Goal: Contribute content

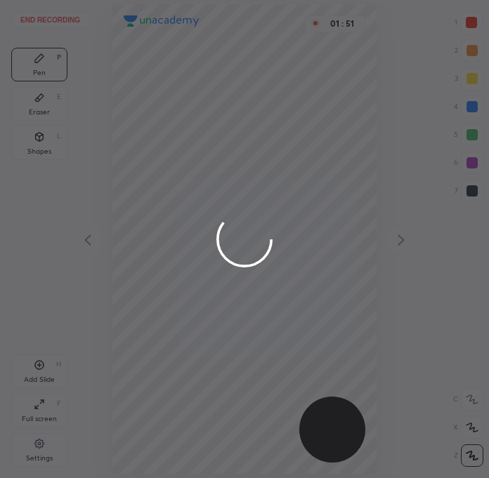
scroll to position [478, 264]
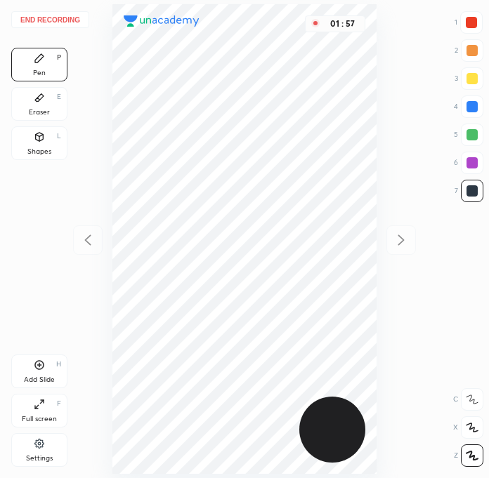
click at [472, 21] on div at bounding box center [471, 22] width 11 height 11
click at [475, 185] on div at bounding box center [472, 191] width 22 height 22
click at [477, 21] on div at bounding box center [471, 22] width 11 height 11
click at [37, 98] on icon at bounding box center [39, 98] width 8 height 8
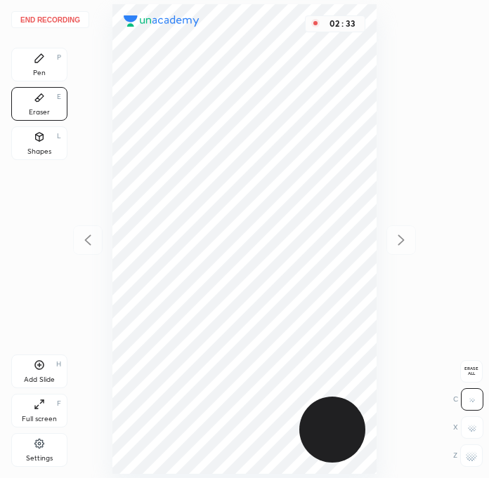
click at [42, 65] on div "Pen P" at bounding box center [39, 65] width 56 height 34
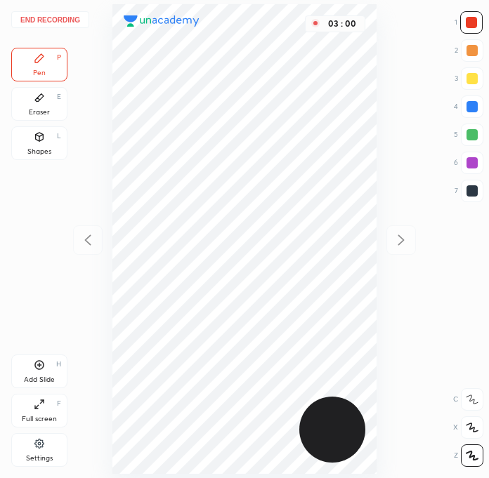
click at [471, 190] on div at bounding box center [471, 190] width 11 height 11
click at [471, 131] on div at bounding box center [471, 134] width 11 height 11
click at [486, 299] on div "End recording 1 2 3 4 5 6 7 R O A L C X Z Erase all C X Z Pen P Eraser E Shapes…" at bounding box center [244, 239] width 489 height 478
click at [471, 190] on div at bounding box center [471, 190] width 11 height 11
click at [468, 188] on div at bounding box center [471, 190] width 11 height 11
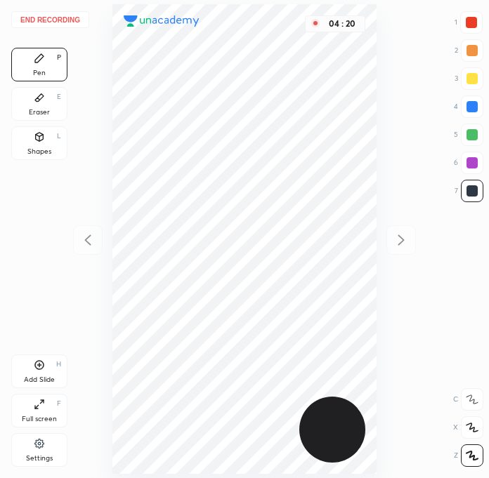
click at [469, 18] on div at bounding box center [471, 22] width 11 height 11
click at [486, 380] on div "End recording 1 2 3 4 5 6 7 R O A L C X Z Erase all C X Z Pen P Eraser E Shapes…" at bounding box center [244, 239] width 489 height 478
click at [45, 361] on div "Add Slide H" at bounding box center [39, 372] width 56 height 34
click at [469, 190] on div at bounding box center [471, 190] width 11 height 11
click at [469, 184] on div at bounding box center [472, 191] width 22 height 22
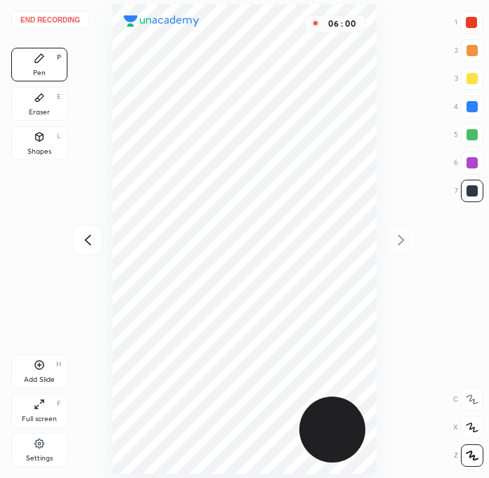
click at [32, 100] on div "Eraser E" at bounding box center [39, 104] width 56 height 34
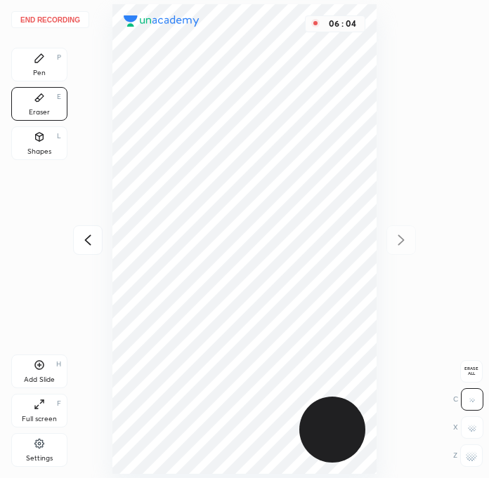
click at [51, 58] on div "Pen P" at bounding box center [39, 65] width 56 height 34
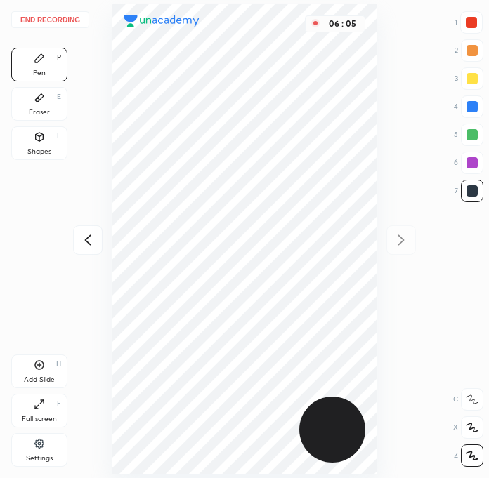
click at [478, 16] on div at bounding box center [471, 22] width 22 height 22
click at [473, 191] on div at bounding box center [471, 190] width 11 height 11
click at [472, 18] on div at bounding box center [471, 22] width 11 height 11
click at [474, 192] on div at bounding box center [471, 190] width 11 height 11
click at [47, 369] on div "Add Slide H" at bounding box center [39, 372] width 56 height 34
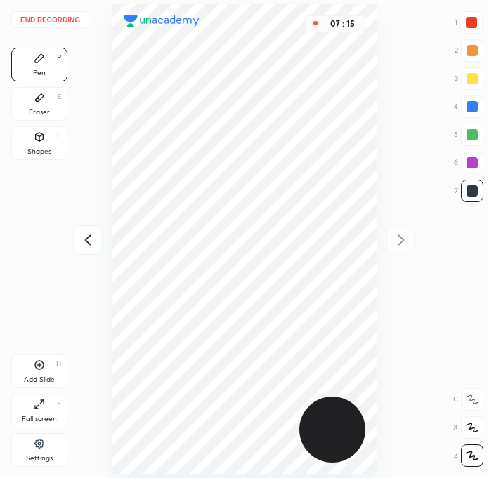
click at [476, 128] on div at bounding box center [472, 135] width 22 height 22
click at [475, 185] on div at bounding box center [471, 190] width 11 height 11
click at [87, 246] on icon at bounding box center [87, 240] width 17 height 17
click at [476, 25] on div at bounding box center [471, 22] width 11 height 11
click at [394, 240] on icon at bounding box center [401, 240] width 17 height 17
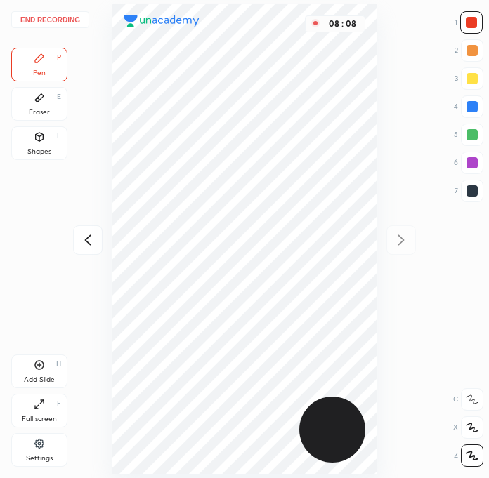
click at [467, 133] on div at bounding box center [471, 134] width 11 height 11
click at [481, 334] on div "End recording 1 2 3 4 5 6 7 R O A L C X Z Erase all C X Z Pen P Eraser E Shapes…" at bounding box center [244, 239] width 489 height 478
click at [473, 189] on div at bounding box center [471, 190] width 11 height 11
click at [41, 111] on div "Eraser" at bounding box center [39, 112] width 21 height 7
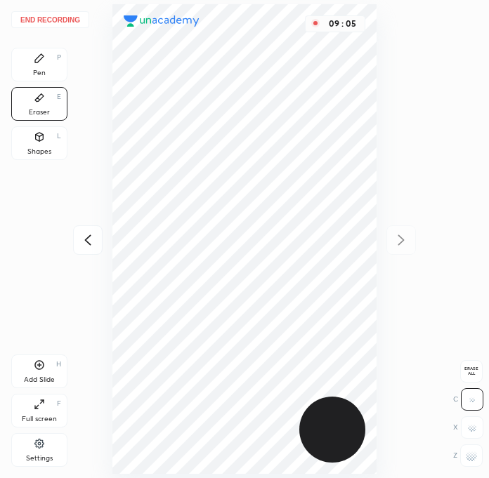
click at [44, 62] on icon at bounding box center [39, 58] width 11 height 11
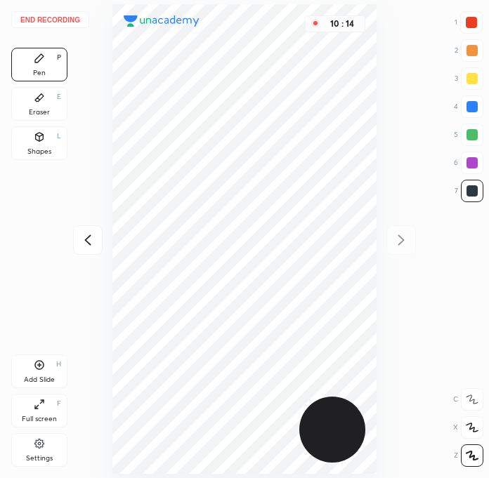
click at [473, 24] on div at bounding box center [471, 22] width 11 height 11
click at [86, 237] on icon at bounding box center [87, 240] width 17 height 17
click at [470, 192] on div at bounding box center [471, 190] width 11 height 11
click at [477, 21] on div at bounding box center [471, 22] width 22 height 22
click at [395, 242] on icon at bounding box center [401, 240] width 17 height 17
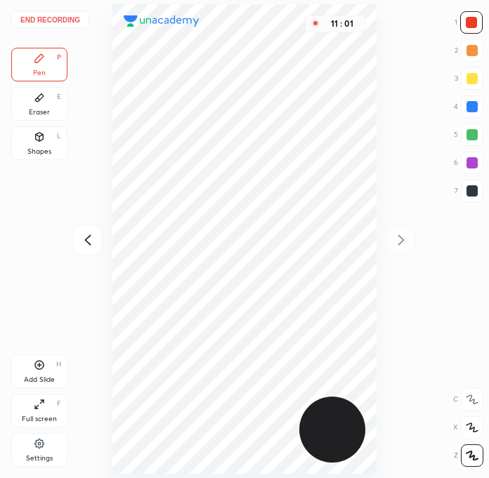
click at [471, 186] on div at bounding box center [471, 190] width 11 height 11
click at [471, 171] on div at bounding box center [472, 163] width 22 height 22
click at [467, 188] on div at bounding box center [471, 190] width 11 height 11
click at [465, 15] on div at bounding box center [471, 22] width 22 height 22
click at [481, 188] on div at bounding box center [472, 191] width 22 height 22
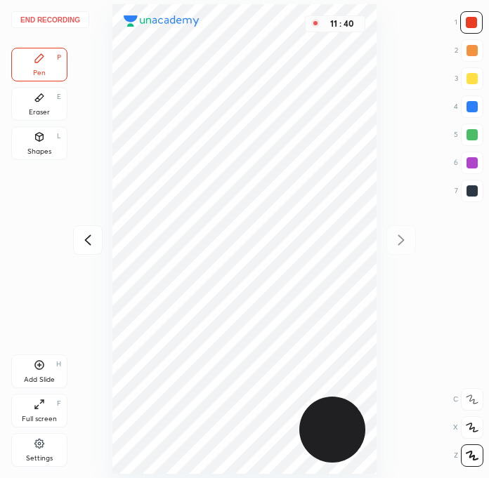
click at [486, 374] on div "End recording 1 2 3 4 5 6 7 R O A L C X Z Erase all C X Z Pen P Eraser E Shapes…" at bounding box center [244, 239] width 489 height 478
click at [93, 244] on icon at bounding box center [87, 240] width 17 height 17
click at [471, 20] on div at bounding box center [471, 22] width 11 height 11
click at [80, 247] on icon at bounding box center [87, 240] width 17 height 17
click at [474, 20] on div at bounding box center [471, 22] width 11 height 11
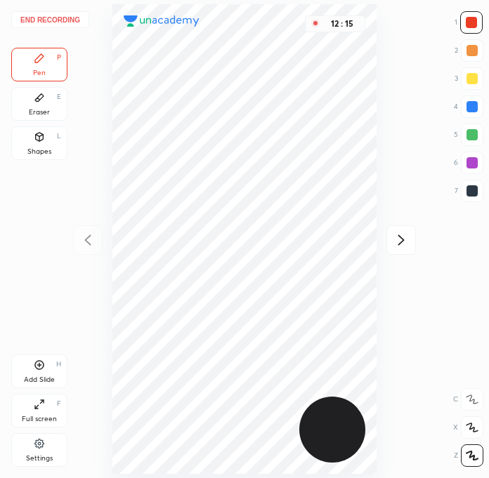
click at [396, 235] on icon at bounding box center [401, 240] width 17 height 17
click at [473, 20] on div at bounding box center [471, 22] width 11 height 11
click at [397, 242] on icon at bounding box center [401, 240] width 17 height 17
click at [99, 236] on div at bounding box center [88, 241] width 30 height 30
click at [94, 237] on icon at bounding box center [87, 240] width 17 height 17
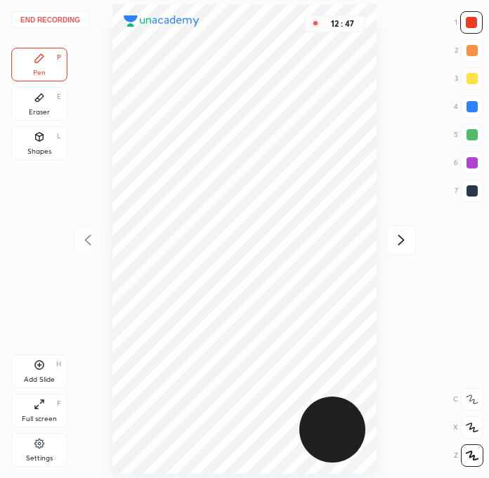
click at [389, 250] on div at bounding box center [401, 241] width 30 height 30
click at [388, 254] on div "End recording 1 2 3 4 5 6 7 R O A L C X Z Erase all C X Z Pen P Eraser E Shapes…" at bounding box center [244, 239] width 489 height 478
click at [50, 364] on div "Add Slide H" at bounding box center [39, 372] width 56 height 34
click at [91, 248] on div at bounding box center [88, 241] width 30 height 30
click at [92, 240] on icon at bounding box center [87, 240] width 17 height 17
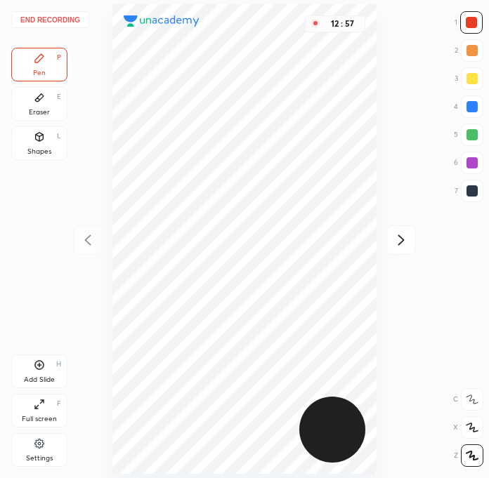
click at [55, 17] on button "End recording" at bounding box center [50, 19] width 78 height 17
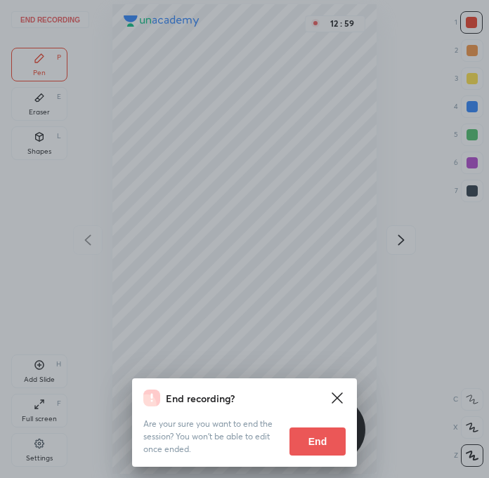
click at [318, 445] on button "End" at bounding box center [317, 442] width 56 height 28
